Goal: Information Seeking & Learning: Learn about a topic

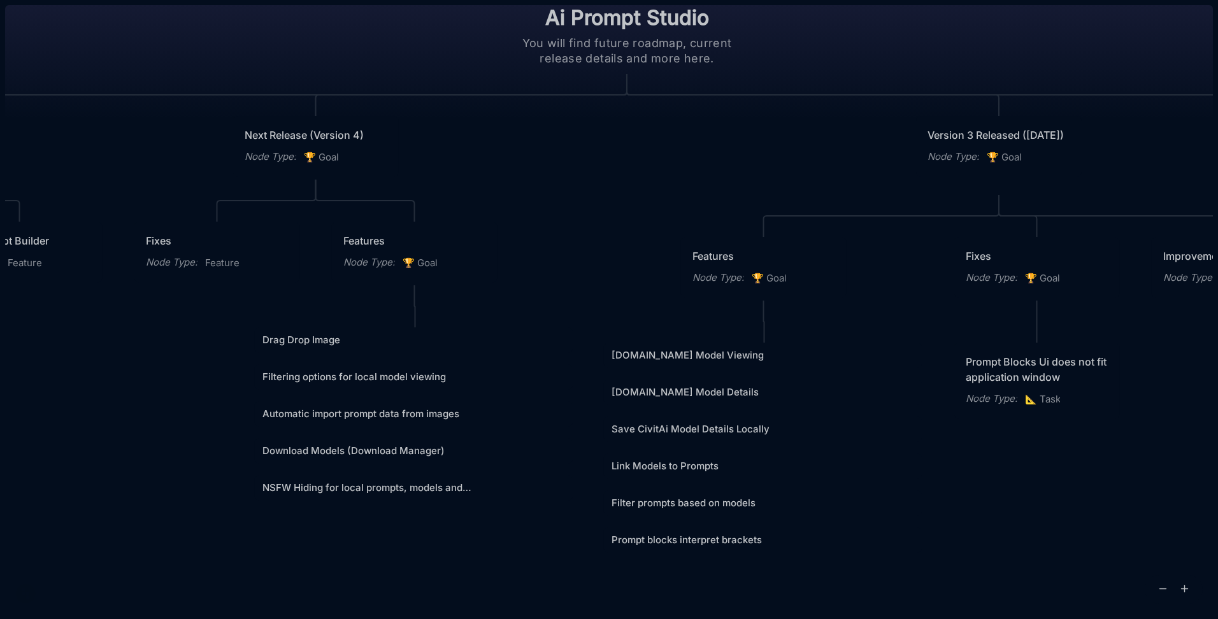
drag, startPoint x: 394, startPoint y: 346, endPoint x: 411, endPoint y: 345, distance: 17.3
click at [411, 345] on link "Drag Drop Image" at bounding box center [415, 339] width 306 height 15
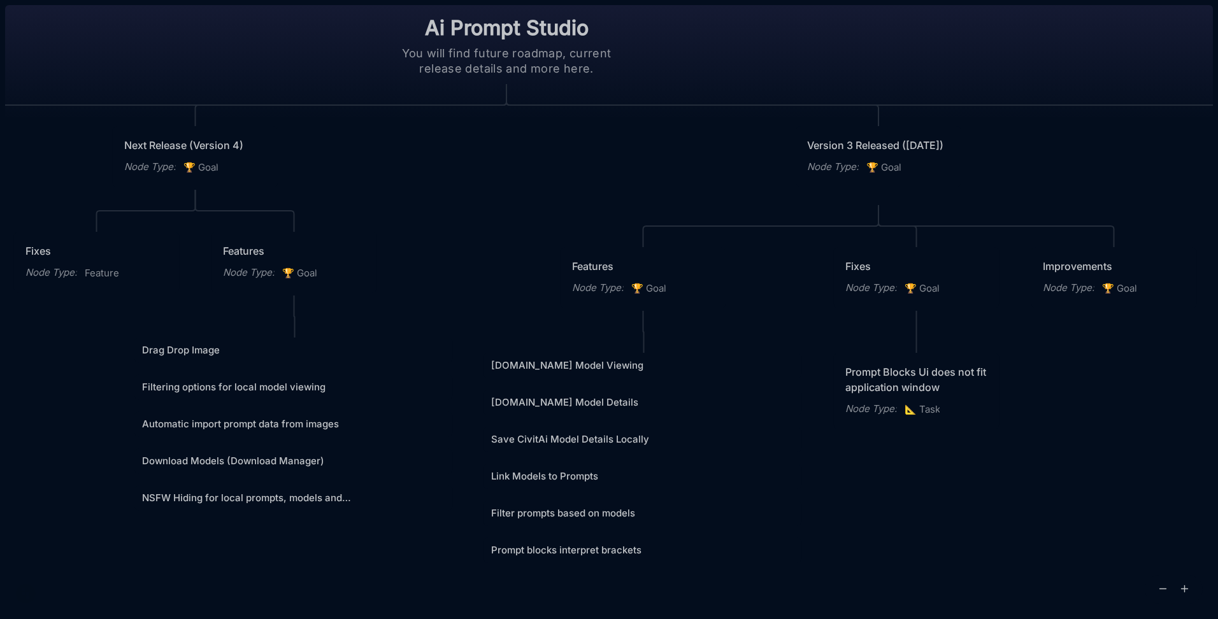
drag, startPoint x: 749, startPoint y: 343, endPoint x: 629, endPoint y: 290, distance: 131.7
click at [629, 290] on div "Node Type : 🏆 Goal" at bounding box center [643, 288] width 143 height 17
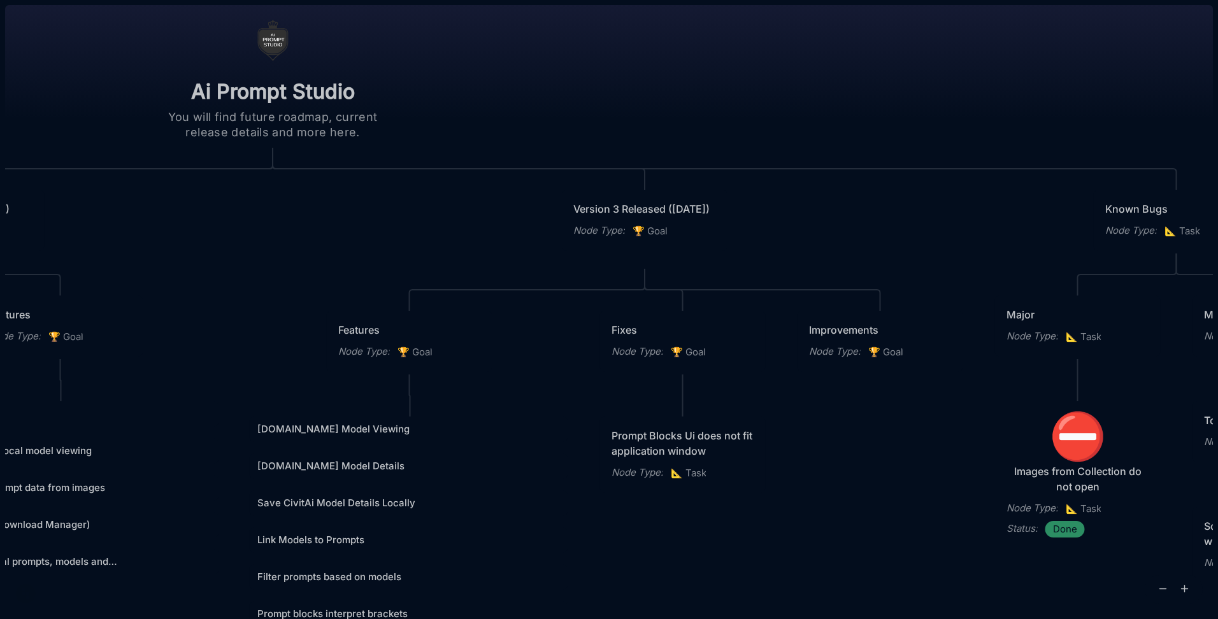
drag, startPoint x: 724, startPoint y: 287, endPoint x: 490, endPoint y: 351, distance: 242.2
click at [490, 351] on div "Features Node Type : 🏆 Goal" at bounding box center [410, 341] width 166 height 61
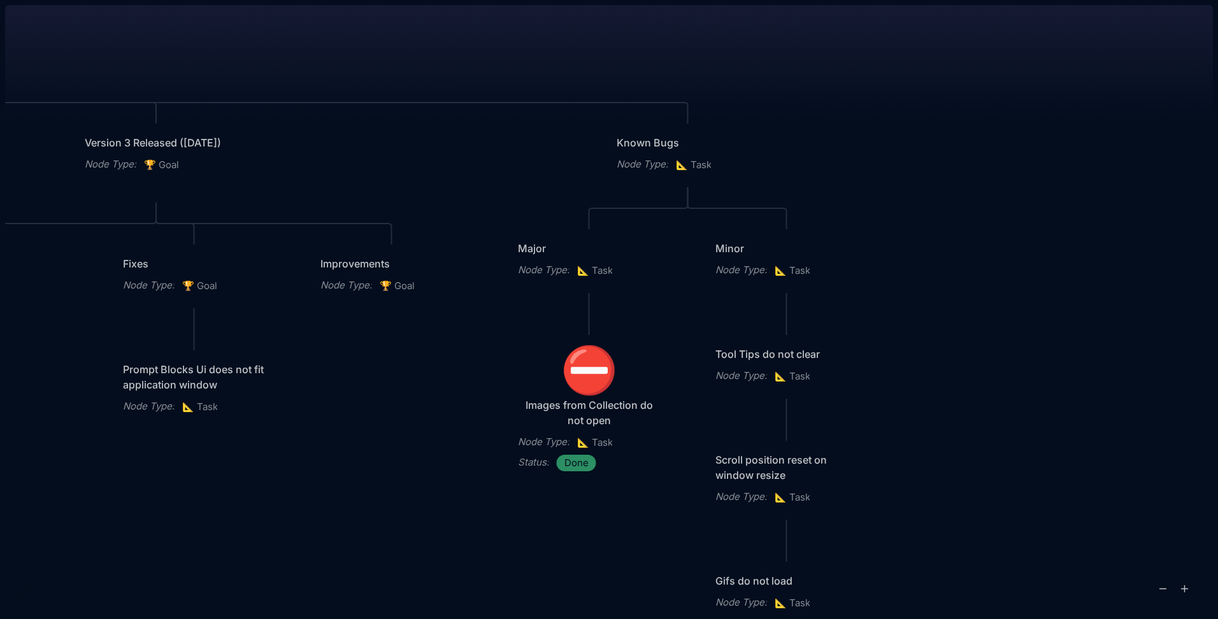
drag, startPoint x: 775, startPoint y: 377, endPoint x: 287, endPoint y: 311, distance: 492.9
click at [287, 311] on div "Ai Prompt Studio You will find future roadmap, current release details and more…" at bounding box center [608, 309] width 1207 height 619
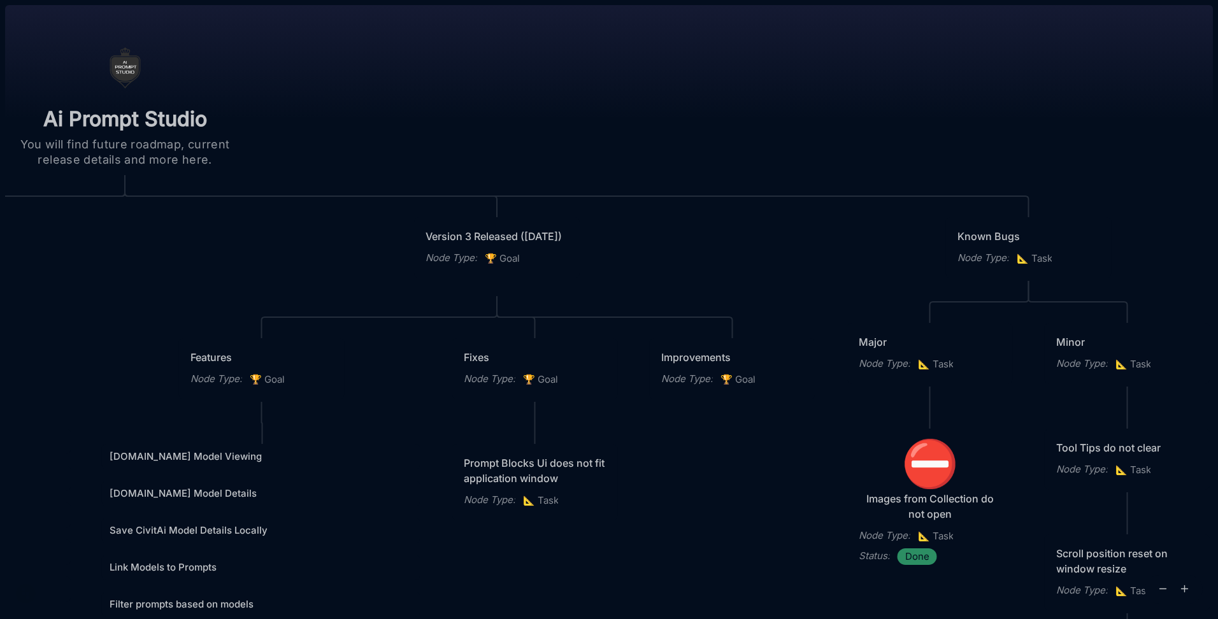
drag, startPoint x: 249, startPoint y: 352, endPoint x: 613, endPoint y: 453, distance: 377.5
click at [613, 453] on div "Prompt Blocks Ui does not fit application window Node Type : 📐 Task" at bounding box center [535, 482] width 166 height 76
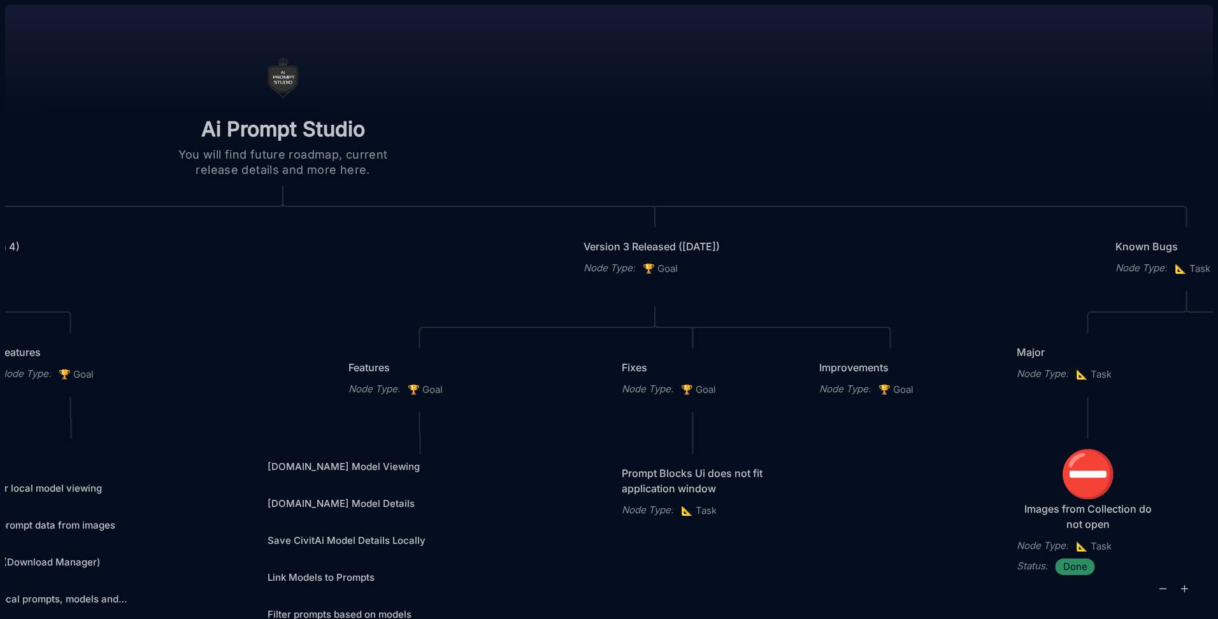
drag, startPoint x: 501, startPoint y: 431, endPoint x: 666, endPoint y: 432, distance: 164.9
click at [666, 432] on div "Ai Prompt Studio You will find future roadmap, current release details and more…" at bounding box center [608, 309] width 1207 height 619
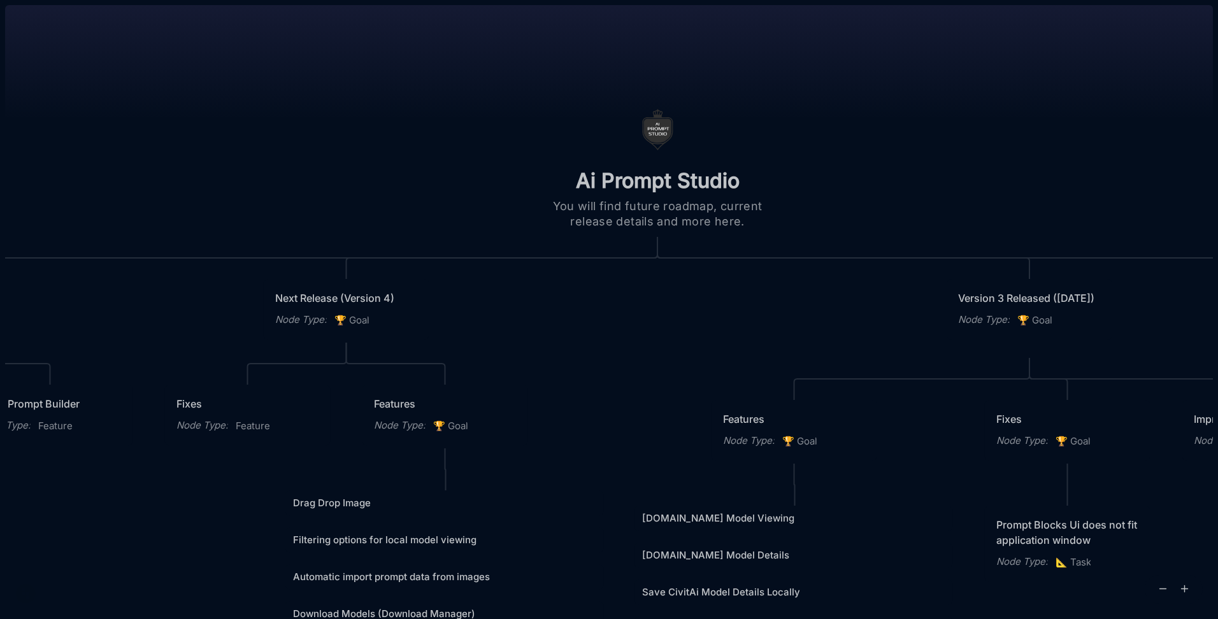
drag, startPoint x: 383, startPoint y: 399, endPoint x: 854, endPoint y: 371, distance: 471.4
click at [855, 371] on div "Ai Prompt Studio You will find future roadmap, current release details and more…" at bounding box center [608, 309] width 1207 height 619
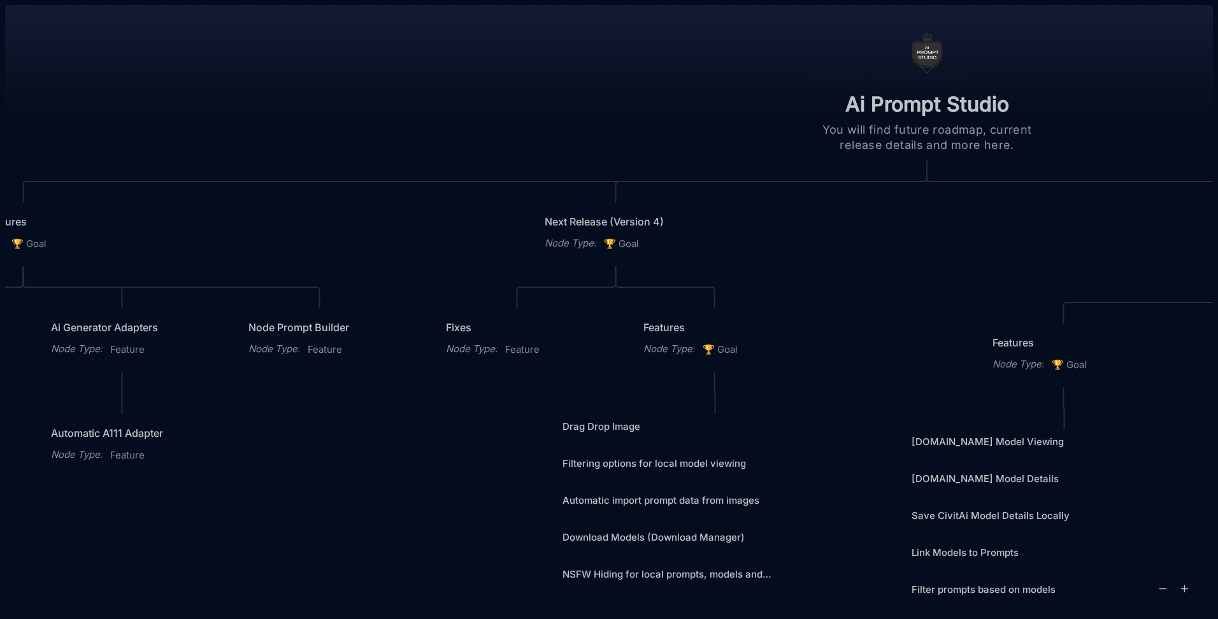
drag, startPoint x: 424, startPoint y: 427, endPoint x: 684, endPoint y: 427, distance: 259.8
click at [684, 427] on div "Ai Prompt Studio You will find future roadmap, current release details and more…" at bounding box center [608, 309] width 1207 height 619
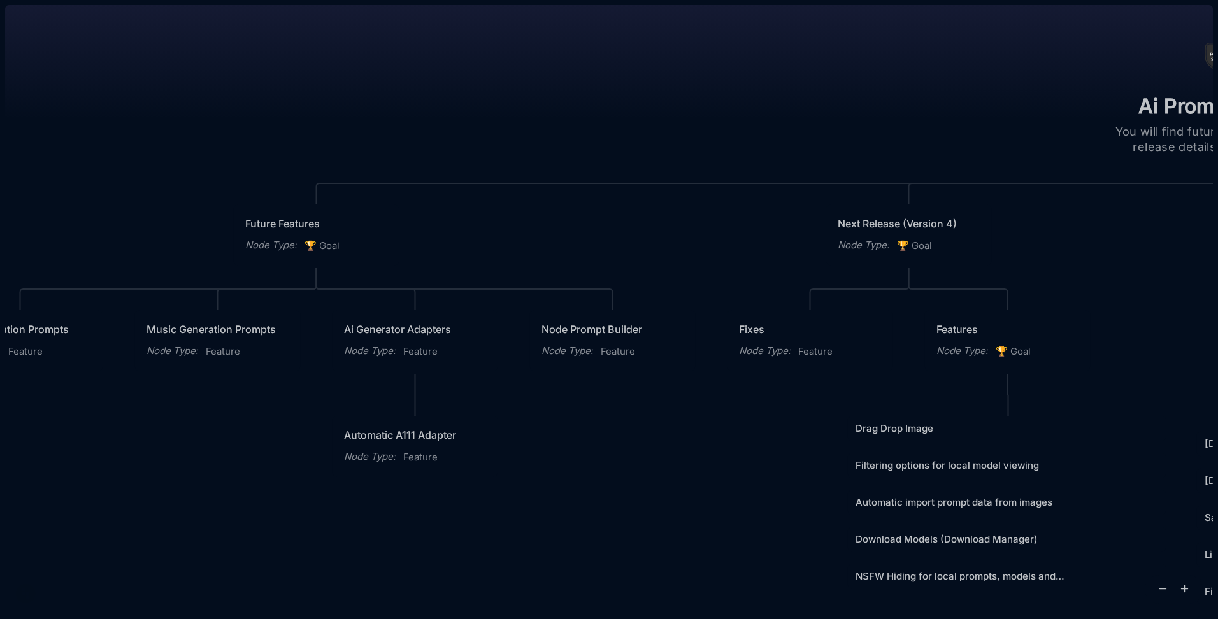
drag, startPoint x: 361, startPoint y: 432, endPoint x: 569, endPoint y: 415, distance: 208.3
click at [487, 427] on div "Automatic A111 Adapter" at bounding box center [415, 434] width 143 height 15
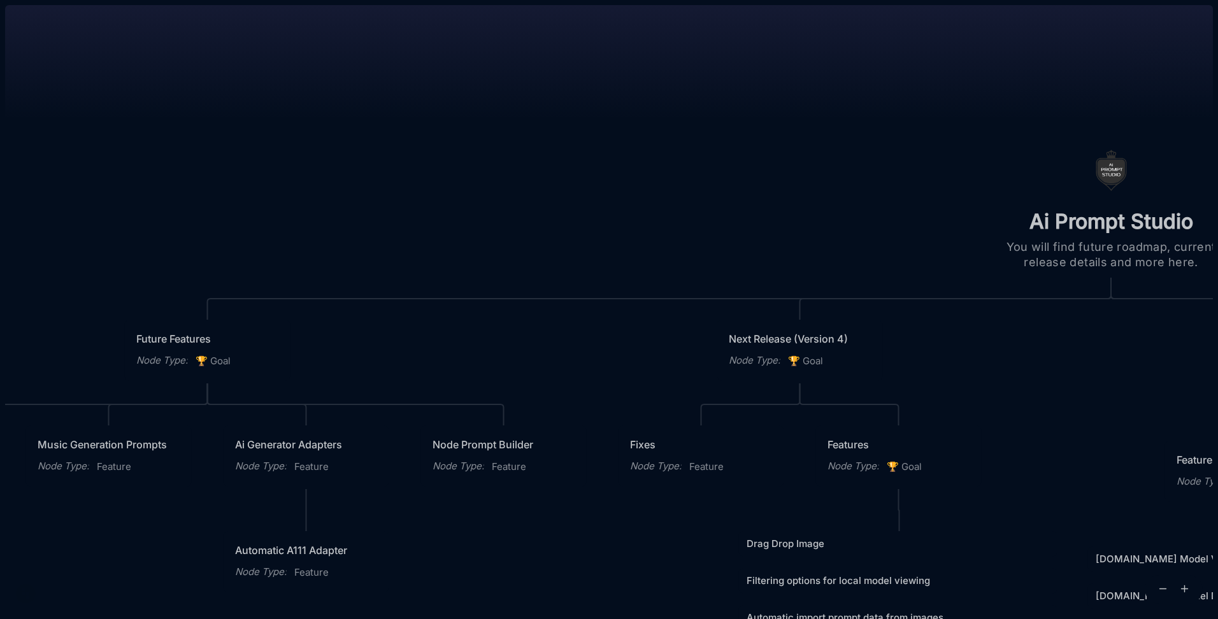
drag, startPoint x: 704, startPoint y: 409, endPoint x: 387, endPoint y: 541, distance: 342.9
click at [387, 541] on div "Automatic A111 Adapter Node Type : Feature" at bounding box center [307, 561] width 166 height 61
drag, startPoint x: 713, startPoint y: 313, endPoint x: 292, endPoint y: 399, distance: 429.8
click at [293, 401] on div "Ai Prompt Studio You will find future roadmap, current release details and more…" at bounding box center [608, 309] width 1207 height 619
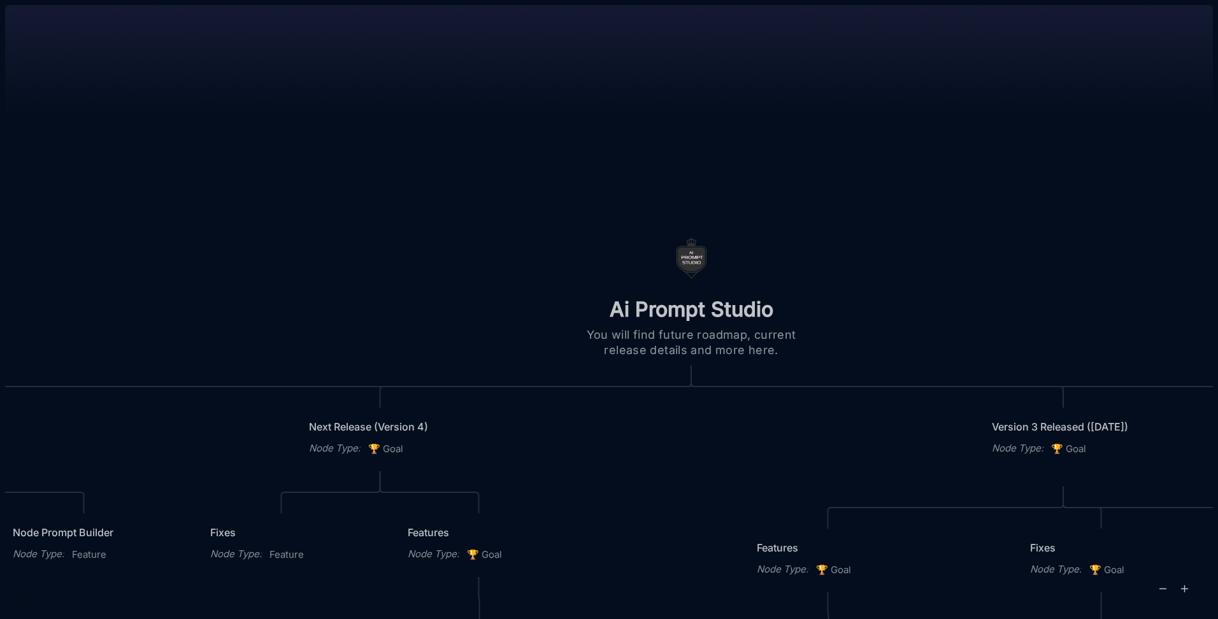
click at [473, 343] on div "Ai Prompt Studio You will find future roadmap, current release details and more…" at bounding box center [608, 309] width 1207 height 619
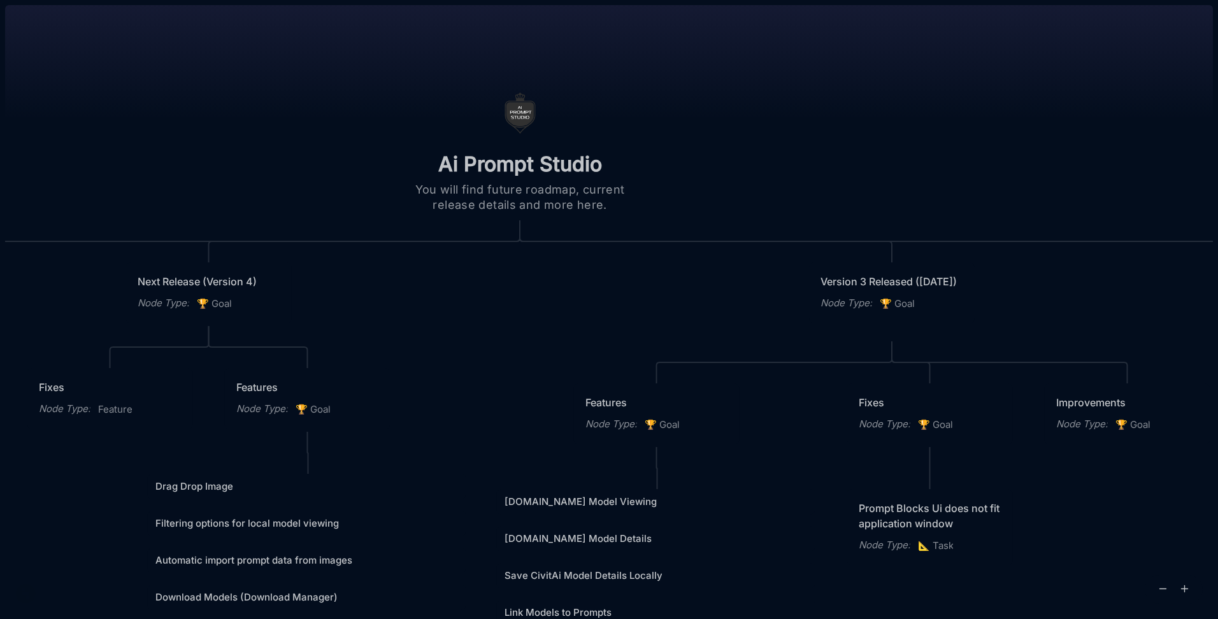
drag, startPoint x: 535, startPoint y: 439, endPoint x: 531, endPoint y: 340, distance: 99.4
click at [531, 340] on div "Ai Prompt Studio You will find future roadmap, current release details and more…" at bounding box center [608, 309] width 1207 height 619
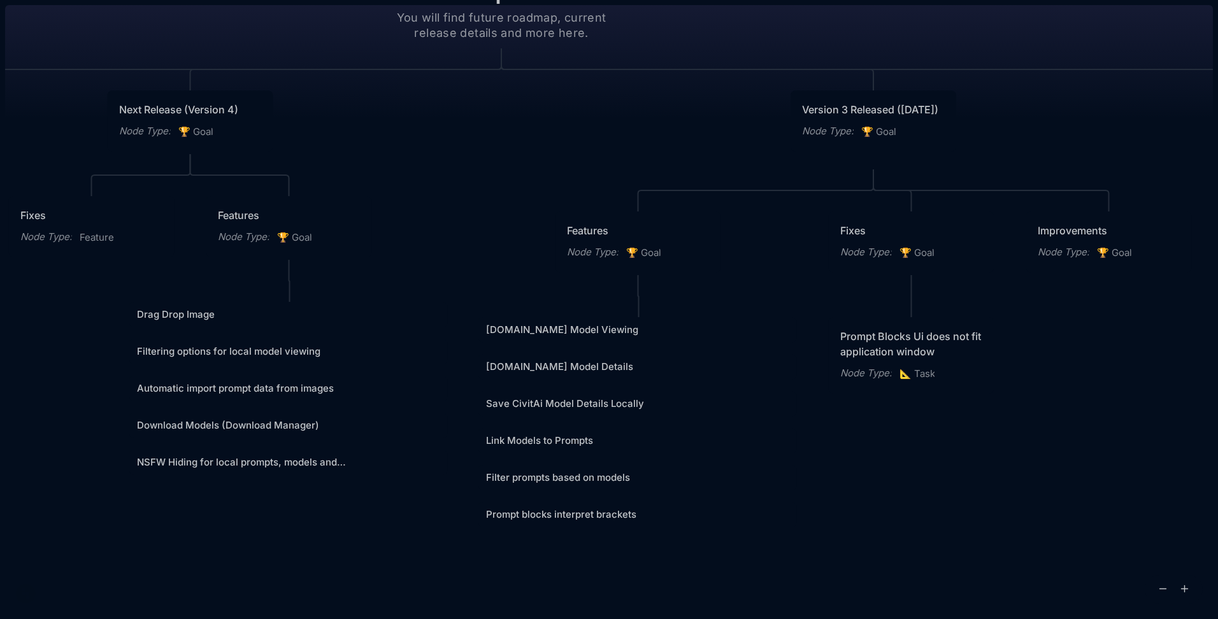
drag, startPoint x: 548, startPoint y: 459, endPoint x: 515, endPoint y: 345, distance: 118.1
click at [515, 345] on div "Ai Prompt Studio You will find future roadmap, current release details and more…" at bounding box center [608, 309] width 1207 height 619
